Goal: Transaction & Acquisition: Purchase product/service

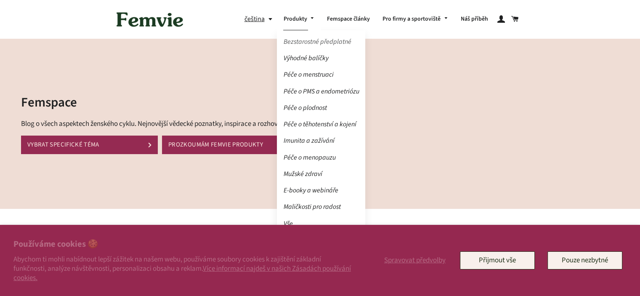
click at [311, 42] on link "Bezstarostné předplatné" at bounding box center [321, 42] width 88 height 15
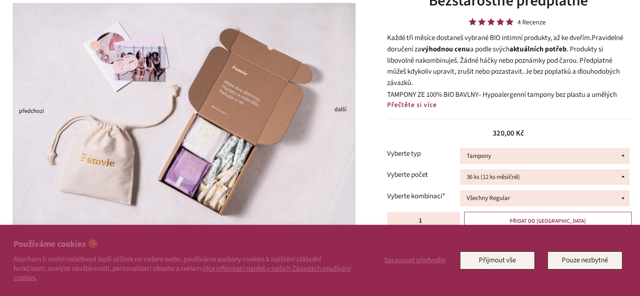
scroll to position [84, 0]
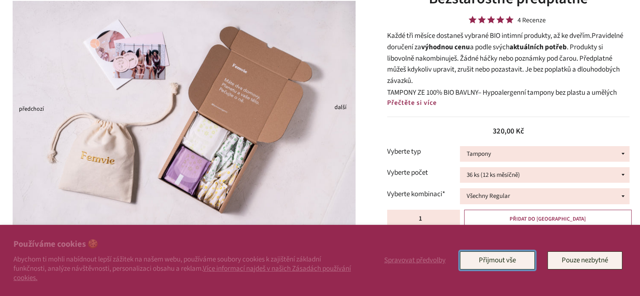
click at [494, 260] on button "Přijmout vše" at bounding box center [497, 260] width 75 height 18
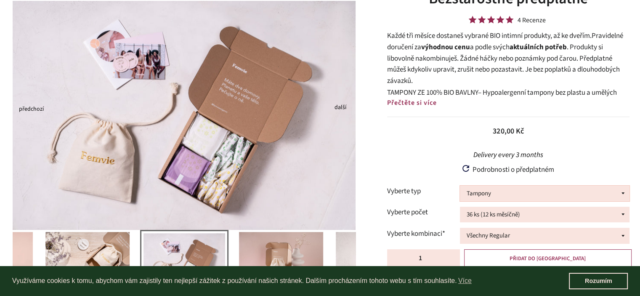
click at [517, 188] on select "Tampony Vložky Mix tamponů a vložek" at bounding box center [545, 194] width 170 height 16
select select "Mix tamponů a vložek"
click at [460, 186] on select "Tampony Vložky Mix tamponů a vložek" at bounding box center [545, 194] width 170 height 16
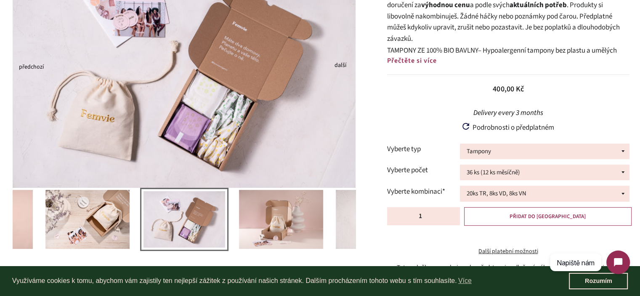
scroll to position [168, 0]
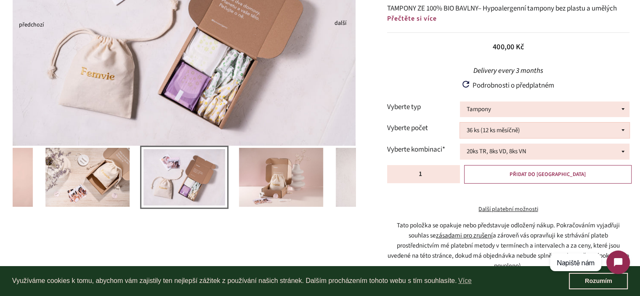
click at [512, 134] on select "36 ks (12 ks měsíčně) 54 ks (18 ks měsíčně)" at bounding box center [545, 130] width 170 height 16
click at [505, 154] on select "20ks TR, 8ks VD, 8ks VN 14ks TR, 6ks TS, 8ks VD, 8ks VN" at bounding box center [545, 151] width 170 height 16
click at [460, 143] on select "20ks TR, 8ks VD, 8ks VN 14ks TR, 6ks TS, 8ks VD, 8ks VN" at bounding box center [545, 151] width 170 height 16
drag, startPoint x: 498, startPoint y: 151, endPoint x: 497, endPoint y: 158, distance: 6.4
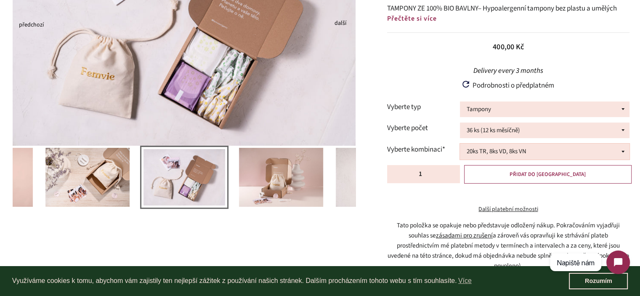
click at [498, 151] on select "20ks TR, 8ks VD, 8ks VN 14ks TR, 6ks TS, 8ks VD, 8ks VN" at bounding box center [545, 151] width 170 height 16
select select "14ks TR, 6ks TS, 8ks VD, 8ks VN"
click at [460, 143] on select "20ks TR, 8ks VD, 8ks VN 14ks TR, 6ks TS, 8ks VD, 8ks VN" at bounding box center [545, 151] width 170 height 16
click at [491, 132] on select "36 ks (12 ks měsíčně) 54 ks (18 ks měsíčně)" at bounding box center [545, 130] width 170 height 16
drag, startPoint x: 491, startPoint y: 132, endPoint x: 496, endPoint y: 153, distance: 21.5
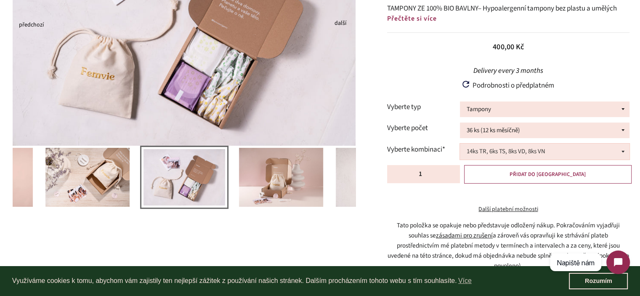
click at [491, 132] on select "36 ks (12 ks měsíčně) 54 ks (18 ks měsíčně)" at bounding box center [545, 130] width 170 height 16
click at [512, 172] on button "PŘIDAT DO KOŠÍKU" at bounding box center [547, 174] width 167 height 19
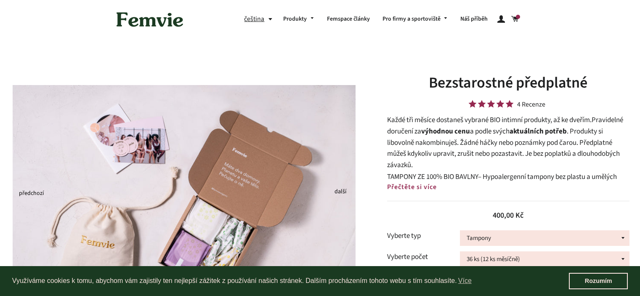
select select "Mix tamponů a vložek"
select select "14ks TR, 6ks TS, 8ks VD, 8ks VN"
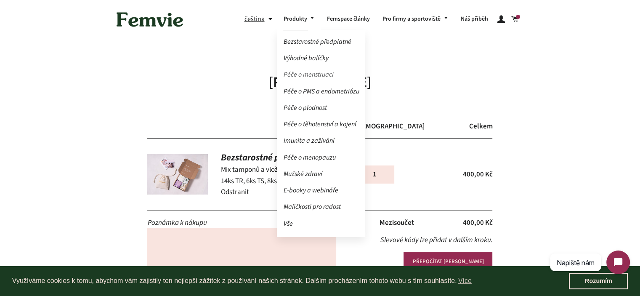
click at [324, 77] on link "Péče o menstruaci" at bounding box center [321, 74] width 88 height 15
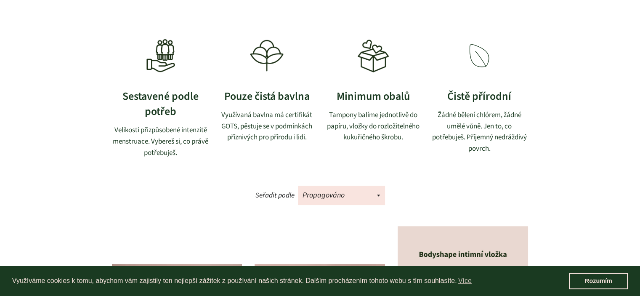
scroll to position [421, 0]
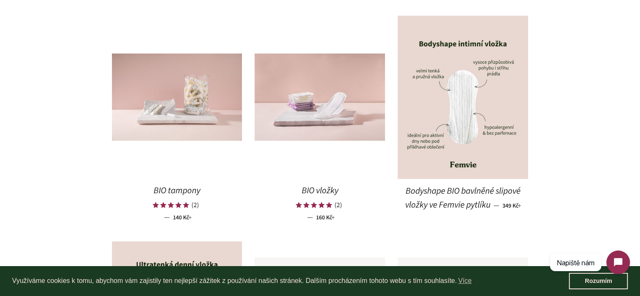
click at [448, 191] on span "Bodyshape BIO bavlněné slipové vložky ve Femvie pytlíku" at bounding box center [463, 198] width 116 height 26
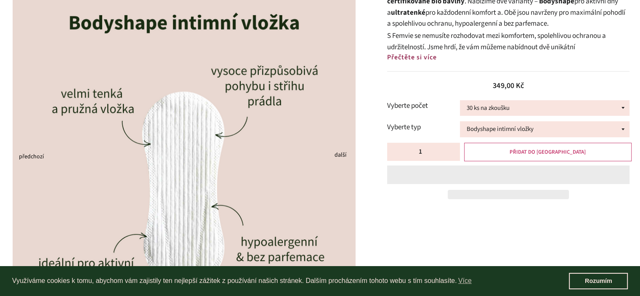
scroll to position [210, 0]
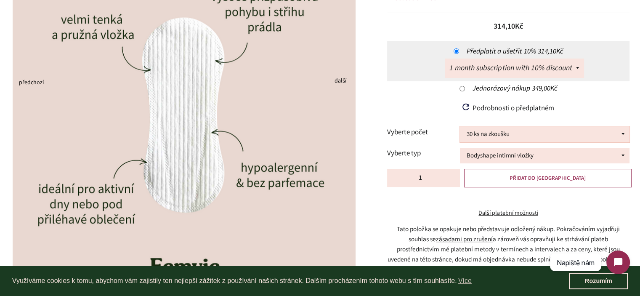
click at [507, 129] on select "30 ks na zkoušku 100 ks 150 ks 200 ks" at bounding box center [545, 134] width 170 height 16
click at [460, 126] on select "30 ks na zkoušku 100 ks 150 ks 200 ks" at bounding box center [545, 134] width 170 height 16
click at [520, 183] on button "PŘIDAT DO KOŠÍKU" at bounding box center [547, 178] width 167 height 19
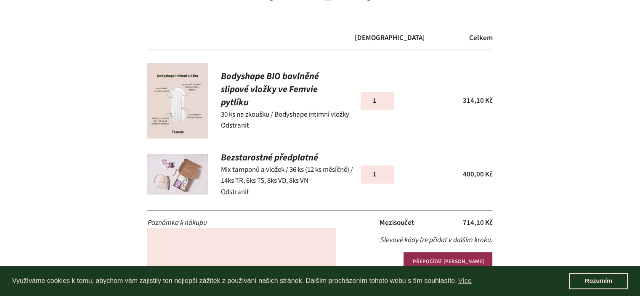
scroll to position [84, 0]
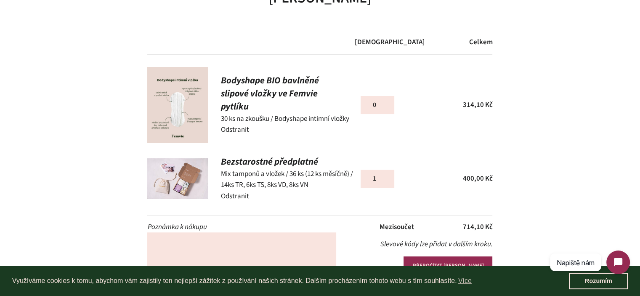
type input "0"
click at [384, 109] on input "0" at bounding box center [378, 105] width 34 height 18
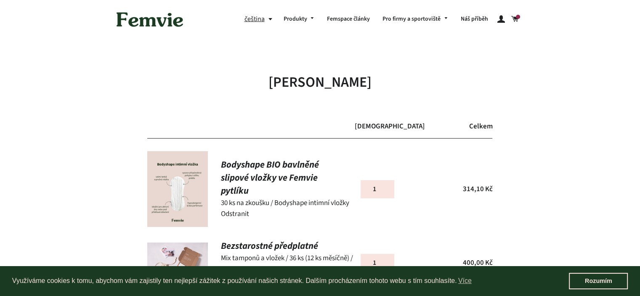
scroll to position [42, 0]
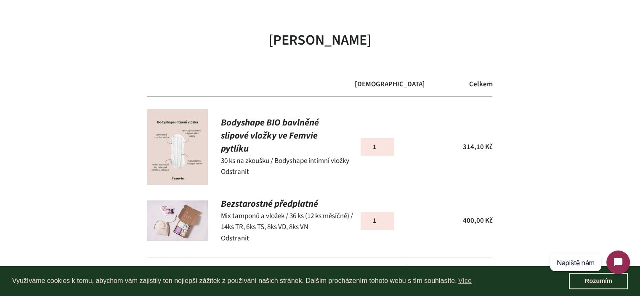
click at [189, 145] on img at bounding box center [177, 147] width 61 height 76
click at [372, 146] on input "1" at bounding box center [378, 147] width 34 height 18
click at [237, 173] on link "Odstranit" at bounding box center [234, 172] width 28 height 10
